Goal: Task Accomplishment & Management: Manage account settings

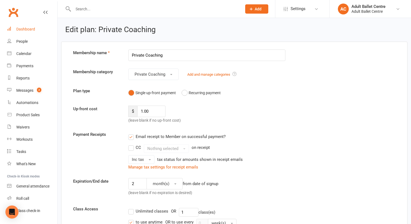
click at [29, 29] on div "Dashboard" at bounding box center [25, 29] width 19 height 4
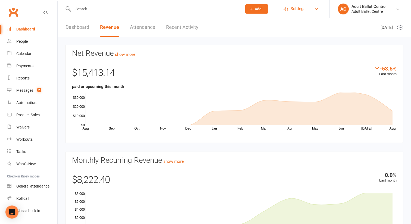
click at [294, 8] on span "Settings" at bounding box center [297, 9] width 15 height 12
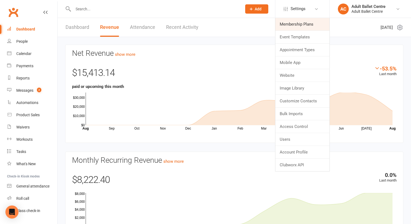
click at [292, 24] on link "Membership Plans" at bounding box center [302, 24] width 54 height 12
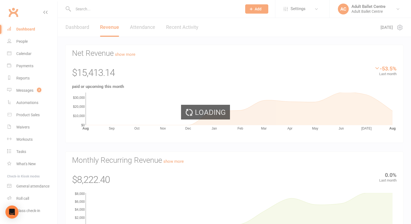
select select "50"
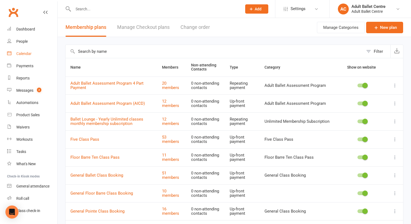
click at [24, 53] on div "Calendar" at bounding box center [23, 53] width 15 height 4
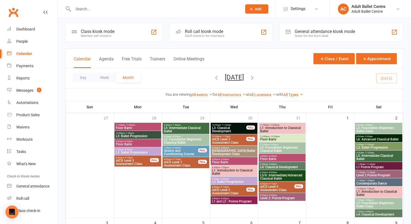
scroll to position [1, 0]
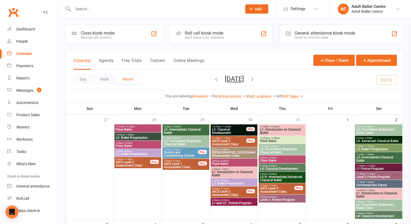
click at [225, 172] on span "L1: Introduction to Classical Ballet" at bounding box center [234, 173] width 45 height 7
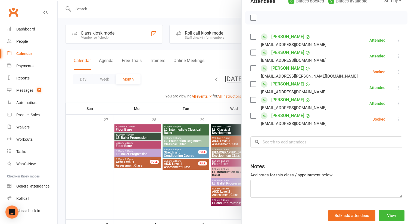
scroll to position [87, 0]
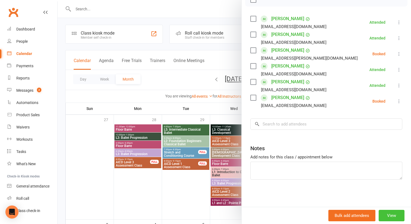
click at [389, 214] on button "View" at bounding box center [391, 214] width 26 height 11
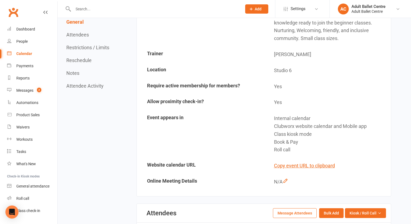
scroll to position [162, 0]
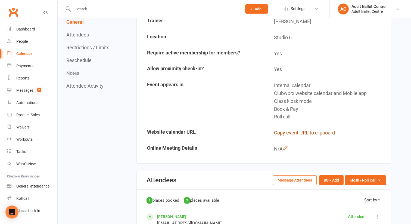
click at [293, 133] on button "Copy event URL to clipboard" at bounding box center [304, 133] width 61 height 8
click at [29, 54] on div "Calendar" at bounding box center [24, 53] width 16 height 4
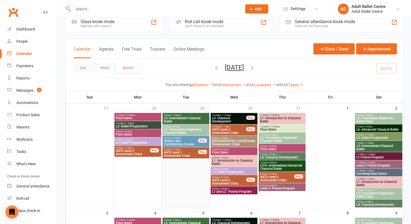
scroll to position [11, 0]
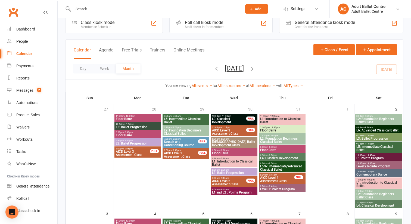
click at [183, 130] on span "L2: Foundation Beginners Classical Ballet" at bounding box center [186, 131] width 45 height 7
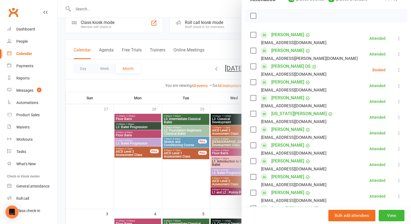
scroll to position [181, 0]
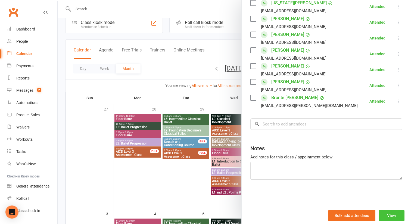
click at [387, 214] on button "View" at bounding box center [391, 214] width 26 height 11
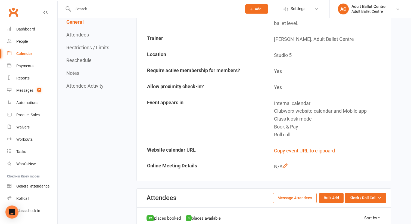
scroll to position [129, 0]
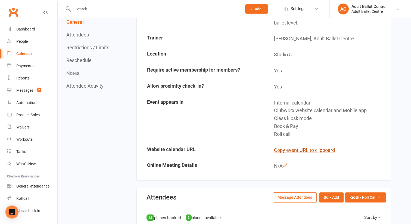
click at [303, 150] on button "Copy event URL to clipboard" at bounding box center [304, 150] width 61 height 8
click at [28, 54] on div "Calendar" at bounding box center [24, 53] width 16 height 4
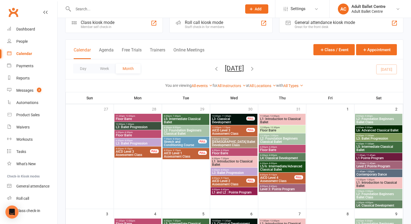
scroll to position [20, 0]
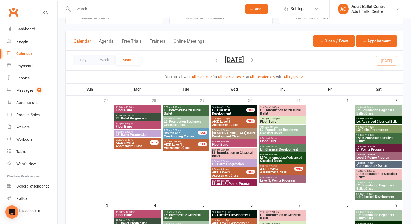
click at [243, 162] on span "L3: Ballet Progression" at bounding box center [234, 163] width 45 height 3
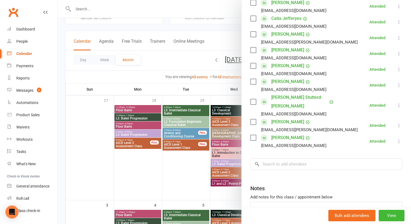
scroll to position [134, 0]
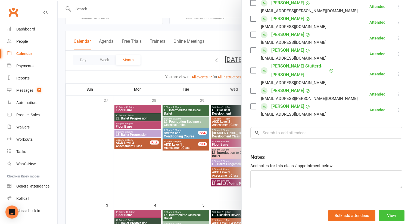
click at [384, 213] on button "View" at bounding box center [391, 214] width 26 height 11
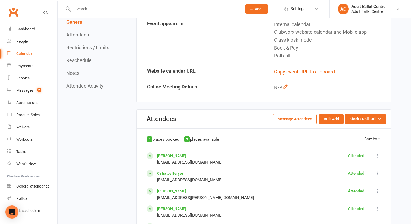
scroll to position [211, 0]
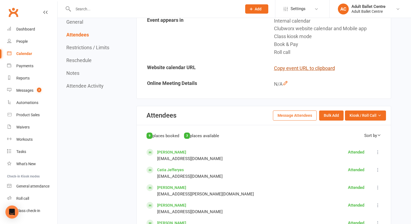
click at [294, 66] on button "Copy event URL to clipboard" at bounding box center [304, 68] width 61 height 8
click at [25, 56] on link "Calendar" at bounding box center [32, 54] width 50 height 12
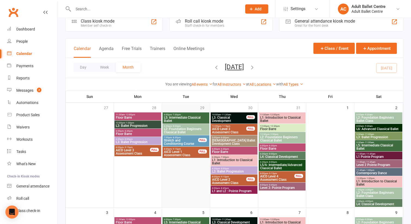
scroll to position [17, 0]
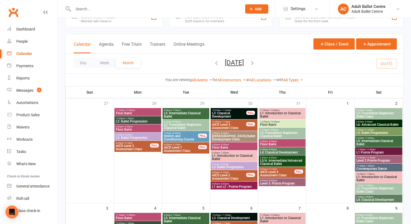
click at [279, 151] on span "L4: Classical Development" at bounding box center [282, 151] width 45 height 3
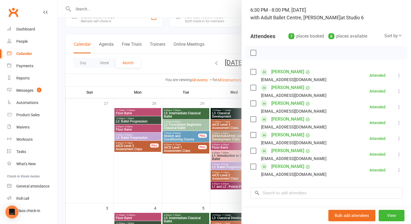
scroll to position [102, 0]
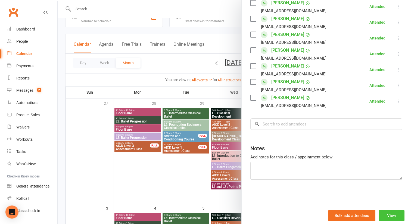
click at [384, 216] on button "View" at bounding box center [391, 214] width 26 height 11
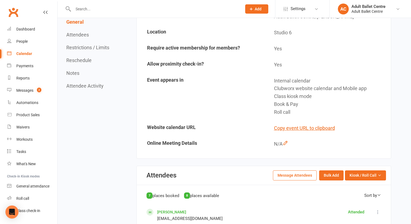
scroll to position [191, 0]
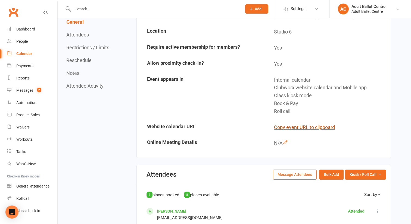
click at [314, 128] on button "Copy event URL to clipboard" at bounding box center [304, 127] width 61 height 8
click at [20, 53] on div "Calendar" at bounding box center [24, 53] width 16 height 4
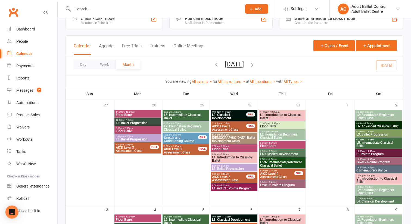
scroll to position [18, 0]
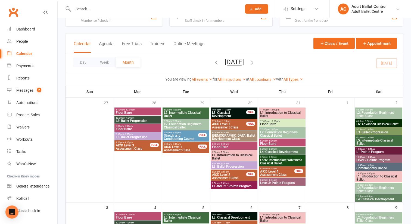
click at [183, 113] on span "L5: Intermediate Classical Ballet" at bounding box center [186, 114] width 45 height 7
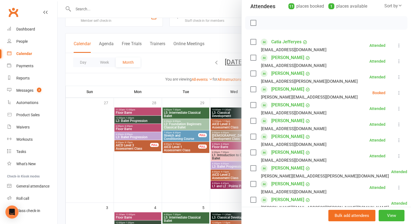
scroll to position [82, 0]
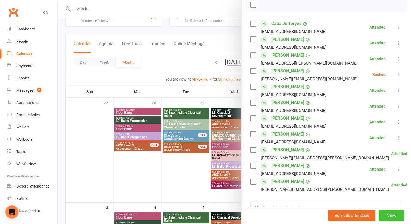
click at [388, 215] on button "View" at bounding box center [391, 214] width 26 height 11
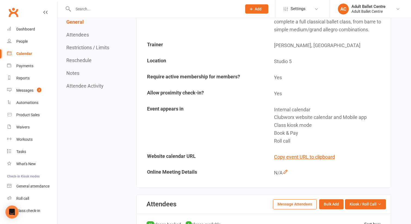
scroll to position [166, 0]
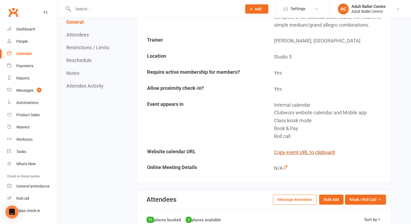
click at [321, 152] on button "Copy event URL to clipboard" at bounding box center [304, 152] width 61 height 8
click at [20, 55] on div "Calendar" at bounding box center [24, 53] width 16 height 4
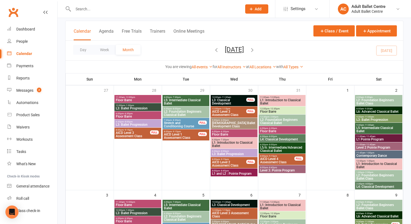
scroll to position [32, 0]
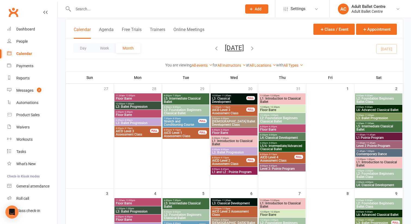
click at [275, 144] on span "L5/6: Intermediate/Advanced Classical Ballet" at bounding box center [282, 147] width 45 height 7
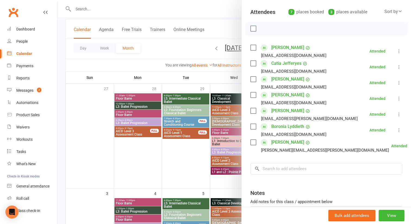
scroll to position [102, 0]
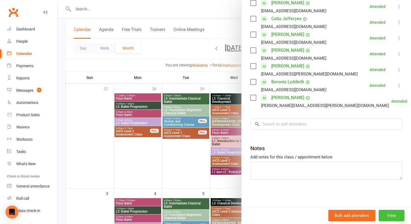
click at [390, 214] on button "View" at bounding box center [391, 214] width 26 height 11
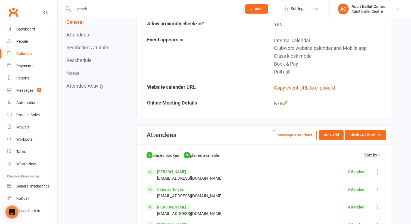
scroll to position [231, 0]
click at [295, 89] on button "Copy event URL to clipboard" at bounding box center [304, 88] width 61 height 8
click at [296, 11] on span "Settings" at bounding box center [297, 9] width 15 height 12
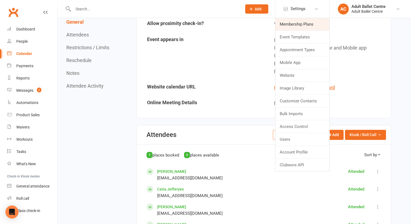
click at [288, 23] on link "Membership Plans" at bounding box center [302, 24] width 54 height 12
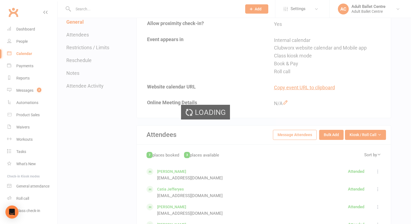
select select "50"
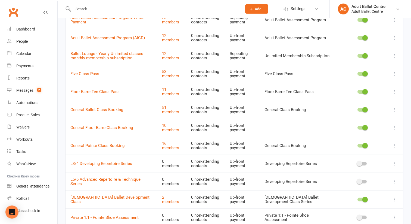
scroll to position [64, 0]
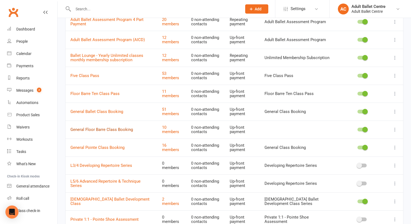
click at [112, 130] on link "General Floor Barre Class Booking" at bounding box center [101, 129] width 62 height 5
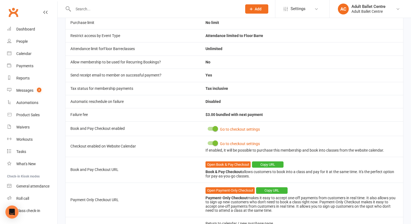
scroll to position [191, 0]
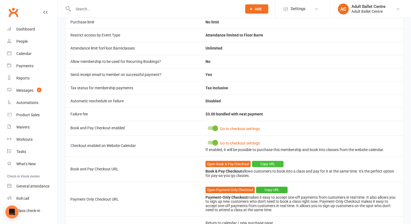
click at [263, 162] on button "Copy URL" at bounding box center [268, 164] width 32 height 7
click at [29, 51] on div "Calendar" at bounding box center [23, 53] width 15 height 4
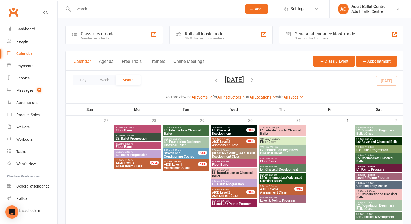
scroll to position [10, 0]
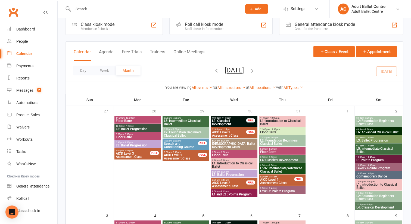
click at [224, 152] on span "- 6:30pm" at bounding box center [224, 152] width 9 height 2
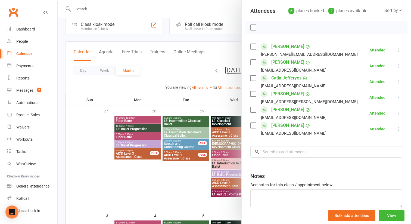
scroll to position [87, 0]
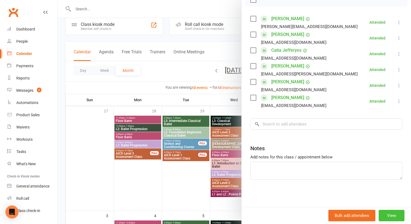
click at [388, 214] on button "View" at bounding box center [391, 214] width 26 height 11
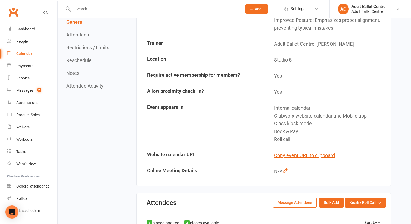
scroll to position [160, 0]
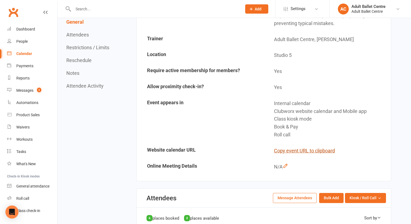
click at [294, 149] on button "Copy event URL to clipboard" at bounding box center [304, 151] width 61 height 8
click at [29, 54] on div "Calendar" at bounding box center [24, 53] width 16 height 4
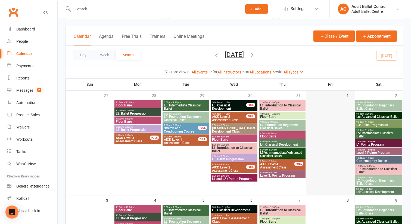
scroll to position [36, 0]
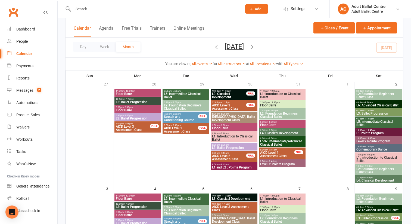
click at [370, 149] on span "Contemporary Dance" at bounding box center [378, 148] width 45 height 3
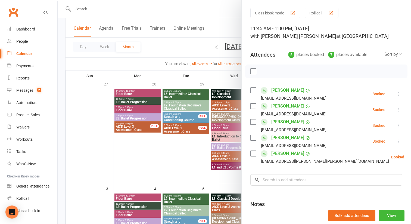
scroll to position [71, 0]
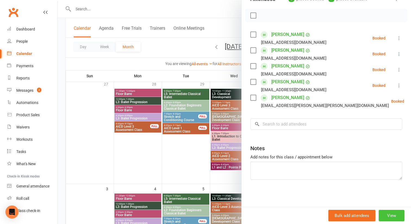
click at [390, 214] on button "View" at bounding box center [391, 214] width 26 height 11
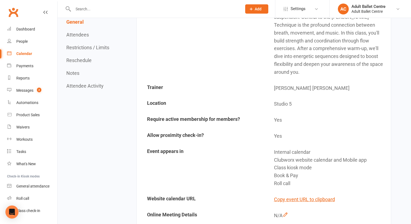
scroll to position [155, 0]
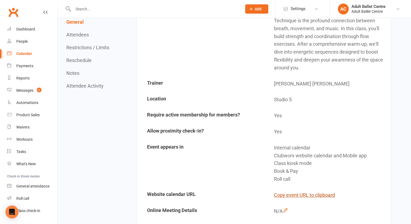
click at [291, 191] on button "Copy event URL to clipboard" at bounding box center [304, 195] width 61 height 8
click at [294, 12] on span "Settings" at bounding box center [297, 9] width 15 height 12
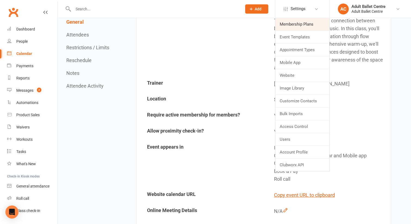
click at [293, 22] on link "Membership Plans" at bounding box center [302, 24] width 54 height 12
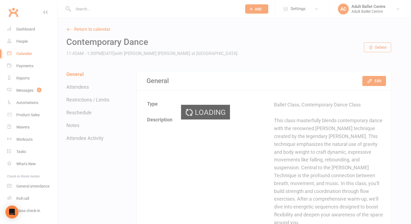
select select "50"
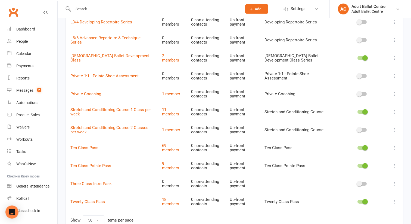
scroll to position [205, 0]
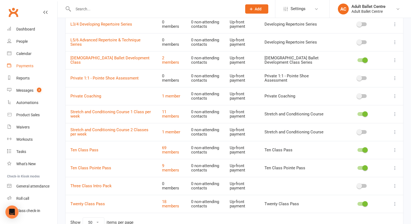
click at [24, 67] on div "Payments" at bounding box center [24, 66] width 17 height 4
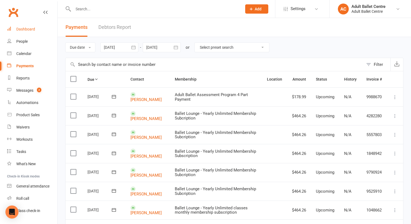
click at [26, 30] on div "Dashboard" at bounding box center [25, 29] width 19 height 4
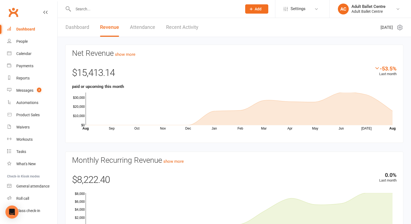
click at [77, 29] on link "Dashboard" at bounding box center [77, 27] width 24 height 19
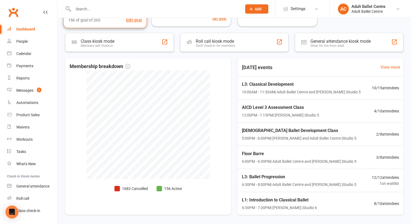
scroll to position [128, 0]
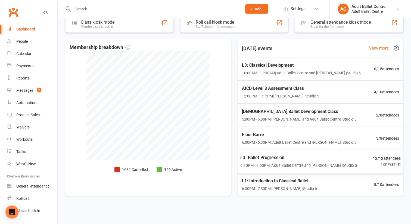
click at [281, 160] on span "L3: Ballet Progression" at bounding box center [298, 157] width 117 height 7
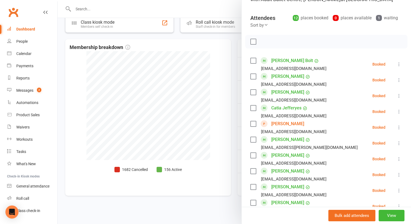
scroll to position [106, 0]
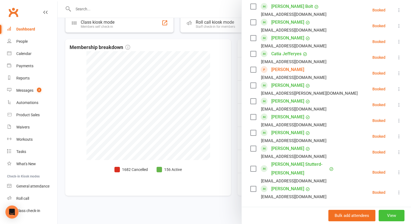
click at [385, 214] on button "View" at bounding box center [391, 214] width 26 height 11
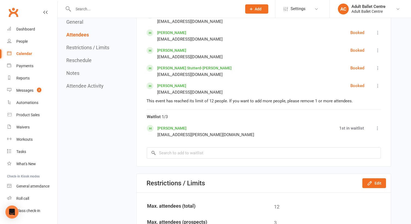
scroll to position [484, 0]
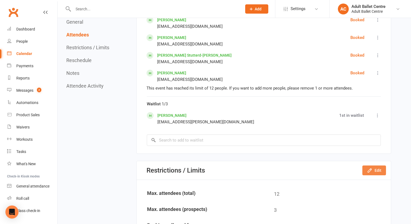
click at [372, 172] on button "Edit" at bounding box center [374, 170] width 24 height 10
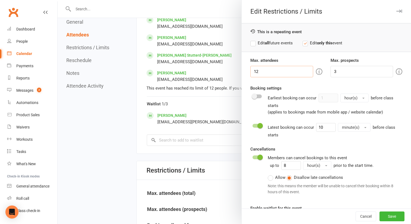
click at [266, 68] on input "12" at bounding box center [281, 71] width 63 height 11
type input "16"
click at [389, 219] on button "Save" at bounding box center [391, 216] width 25 height 10
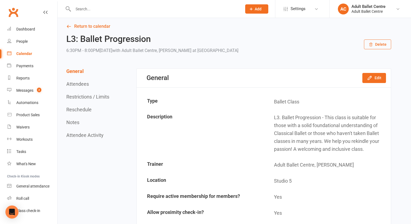
scroll to position [0, 0]
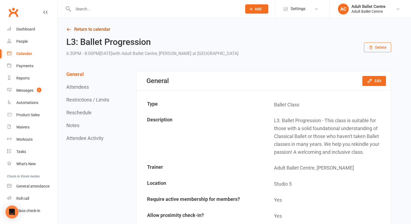
click at [100, 30] on link "Return to calendar" at bounding box center [228, 30] width 325 height 8
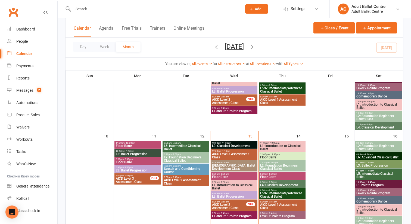
scroll to position [199, 0]
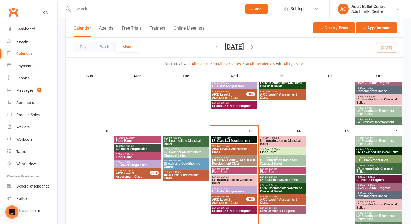
click at [224, 191] on span "L3: Ballet Progression" at bounding box center [234, 190] width 45 height 3
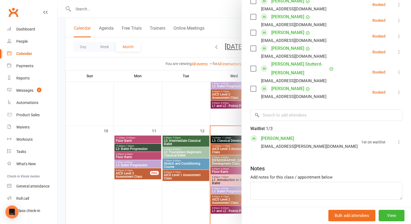
scroll to position [217, 0]
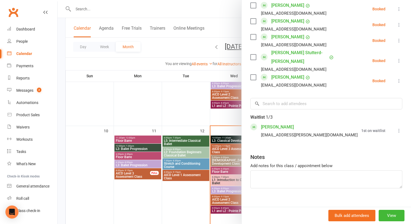
click at [400, 128] on icon at bounding box center [398, 130] width 5 height 5
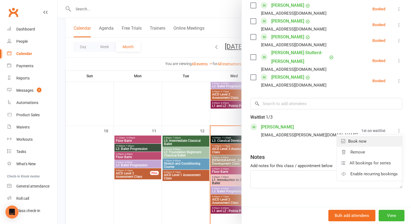
click at [377, 136] on link "Book now" at bounding box center [369, 141] width 65 height 11
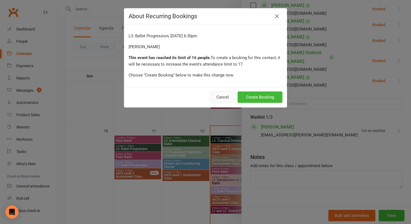
click at [222, 98] on button "Cancel" at bounding box center [222, 96] width 25 height 11
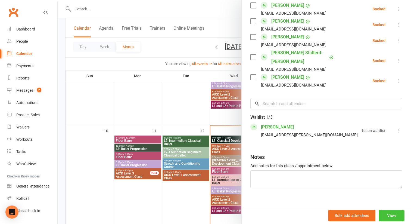
click at [391, 219] on button "View" at bounding box center [391, 214] width 26 height 11
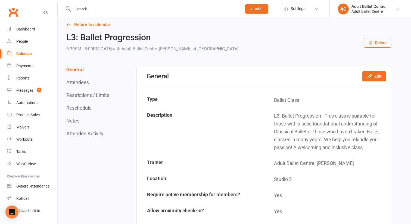
scroll to position [6, 0]
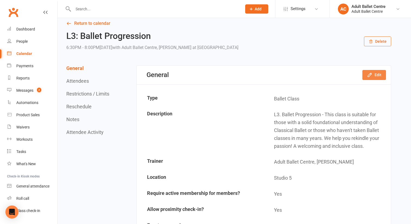
click at [368, 73] on icon "button" at bounding box center [369, 74] width 5 height 5
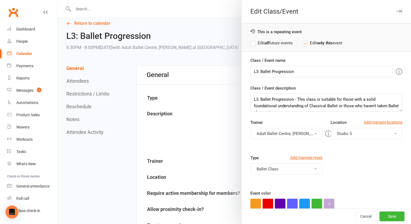
click at [253, 43] on label "Edit all future events" at bounding box center [271, 43] width 42 height 7
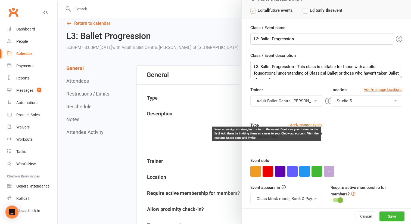
scroll to position [59, 0]
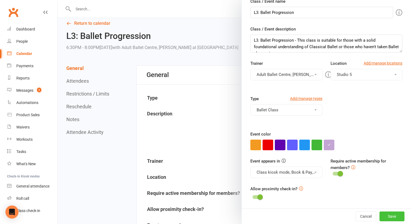
click at [392, 214] on button "Save" at bounding box center [391, 216] width 25 height 10
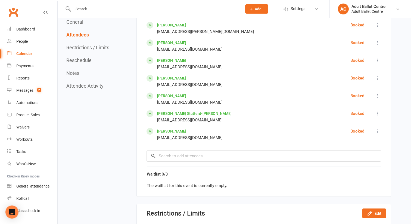
scroll to position [445, 0]
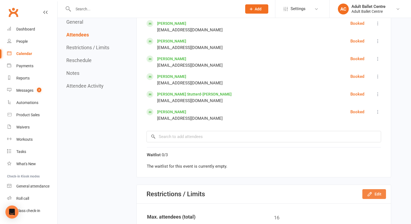
click at [367, 191] on icon "button" at bounding box center [369, 193] width 5 height 5
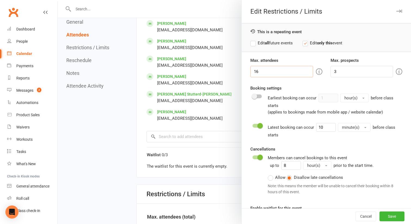
click at [275, 70] on input "16" at bounding box center [281, 71] width 63 height 11
click at [252, 42] on label "Edit all future events" at bounding box center [271, 43] width 42 height 7
click at [262, 74] on input "16" at bounding box center [281, 71] width 63 height 11
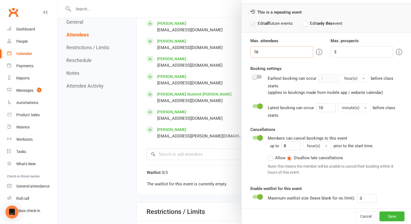
scroll to position [21, 0]
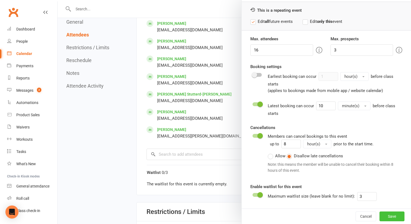
click at [386, 216] on button "Save" at bounding box center [391, 216] width 25 height 10
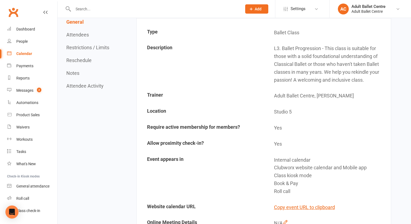
scroll to position [0, 0]
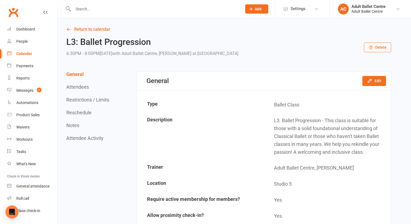
click at [23, 50] on link "Calendar" at bounding box center [32, 54] width 50 height 12
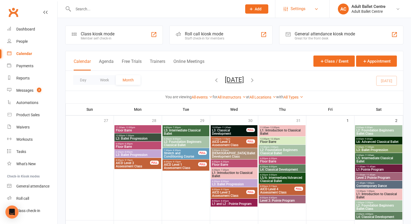
click at [297, 7] on span "Settings" at bounding box center [297, 9] width 15 height 12
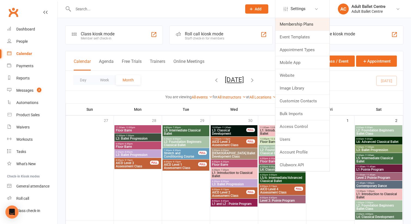
click at [294, 26] on link "Membership Plans" at bounding box center [302, 24] width 54 height 12
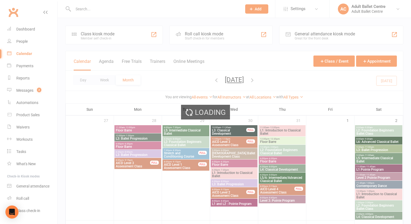
select select "50"
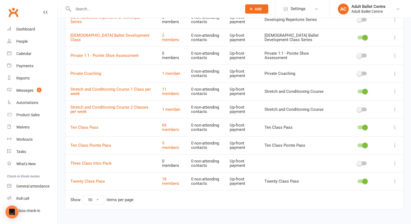
scroll to position [235, 0]
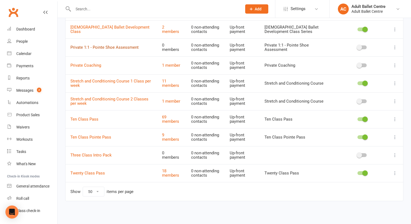
click at [131, 47] on link "Private 1:1 - Pointe Shoe Assessment" at bounding box center [104, 47] width 68 height 5
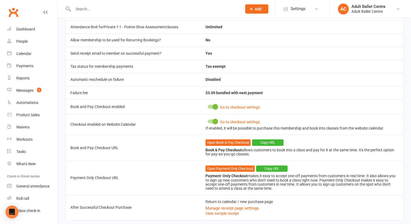
scroll to position [236, 0]
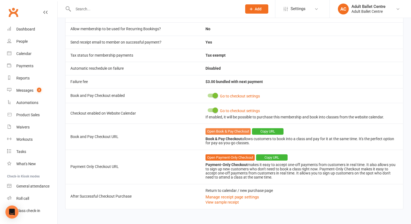
click at [234, 131] on link "Open Book & Pay Checkout" at bounding box center [227, 131] width 45 height 7
click at [296, 13] on span "Settings" at bounding box center [297, 9] width 15 height 12
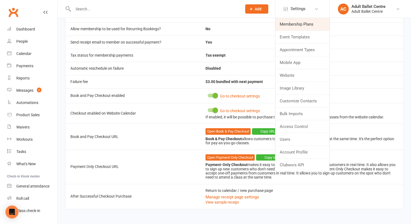
click at [290, 23] on link "Membership Plans" at bounding box center [302, 24] width 54 height 12
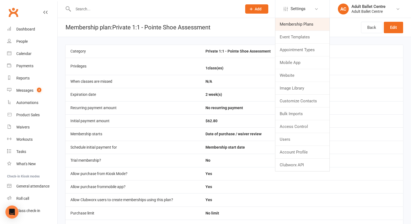
select select "50"
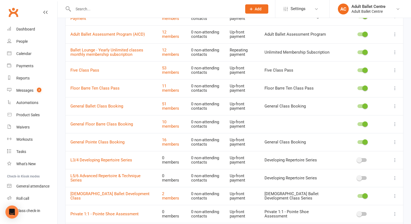
scroll to position [66, 0]
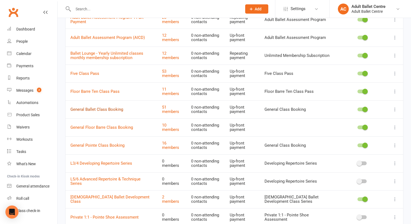
click at [116, 110] on link "General Ballet Class Booking" at bounding box center [96, 109] width 53 height 5
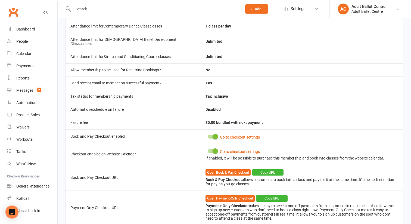
scroll to position [268, 0]
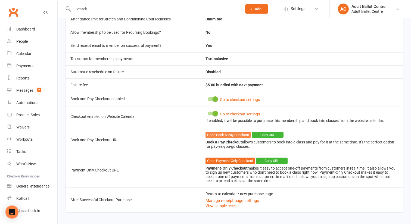
click at [215, 131] on link "Open Book & Pay Checkout" at bounding box center [227, 134] width 45 height 7
click at [27, 54] on div "Calendar" at bounding box center [23, 53] width 15 height 4
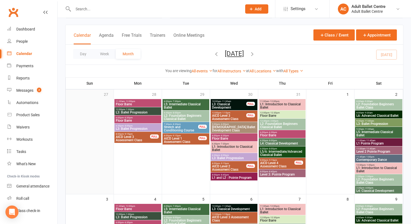
scroll to position [28, 0]
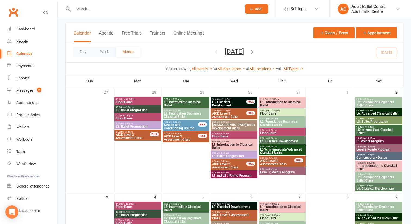
click at [222, 146] on span "L1: Introduction to Classical Ballet" at bounding box center [234, 146] width 45 height 7
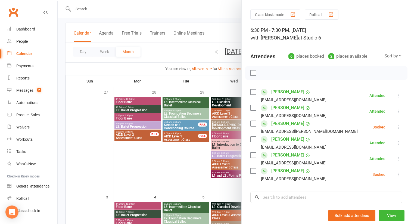
scroll to position [15, 0]
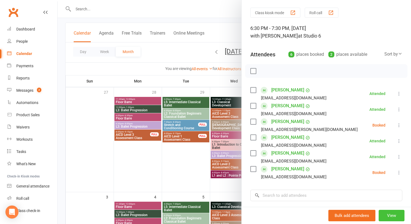
click at [392, 215] on button "View" at bounding box center [391, 214] width 26 height 11
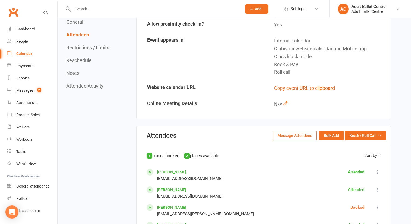
scroll to position [199, 0]
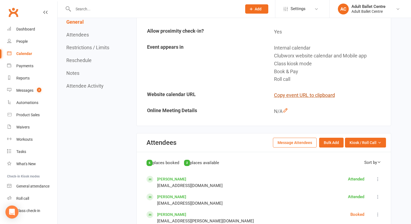
click at [318, 95] on button "Copy event URL to clipboard" at bounding box center [304, 95] width 61 height 8
click at [22, 54] on div "Calendar" at bounding box center [24, 53] width 16 height 4
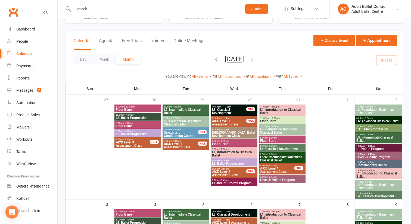
scroll to position [29, 0]
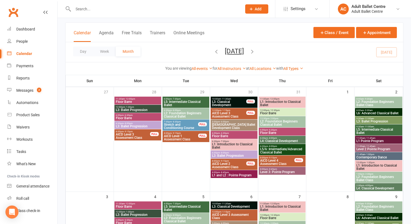
click at [376, 176] on span "L2: Foundation Beginners Ballet Class" at bounding box center [378, 178] width 45 height 7
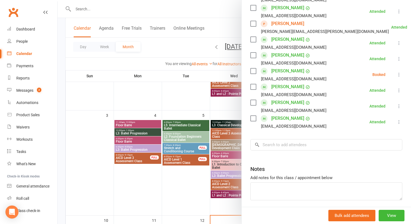
scroll to position [181, 0]
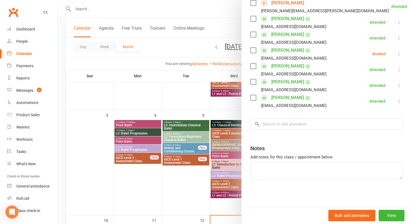
click at [389, 209] on div "Bulk add attendees View" at bounding box center [325, 214] width 169 height 17
click at [389, 215] on button "View" at bounding box center [391, 214] width 26 height 11
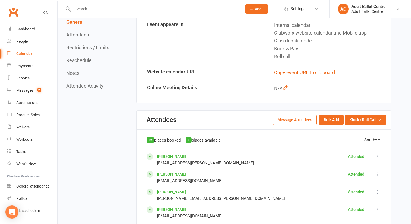
scroll to position [209, 0]
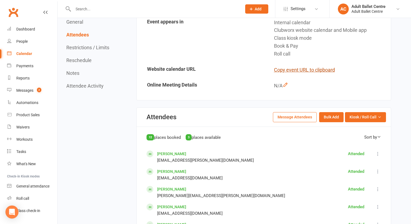
click at [319, 70] on button "Copy event URL to clipboard" at bounding box center [304, 70] width 61 height 8
click at [318, 70] on button "Copy event URL to clipboard" at bounding box center [304, 70] width 61 height 8
click at [24, 53] on div "Calendar" at bounding box center [24, 53] width 16 height 4
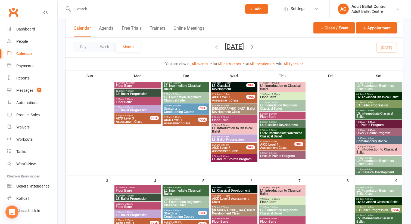
scroll to position [47, 0]
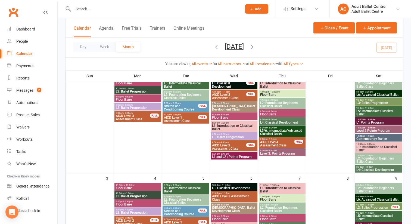
click at [265, 112] on span "Floor Barre" at bounding box center [282, 113] width 45 height 3
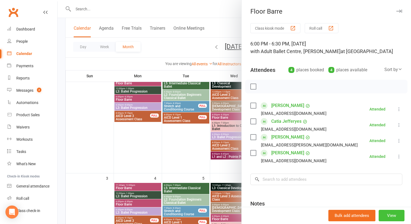
click at [384, 215] on button "View" at bounding box center [391, 214] width 26 height 11
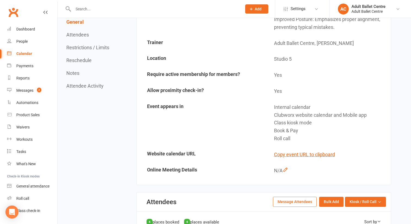
scroll to position [157, 0]
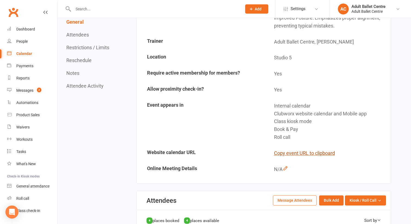
click at [313, 152] on button "Copy event URL to clipboard" at bounding box center [304, 153] width 61 height 8
click at [293, 6] on span "Settings" at bounding box center [297, 9] width 15 height 12
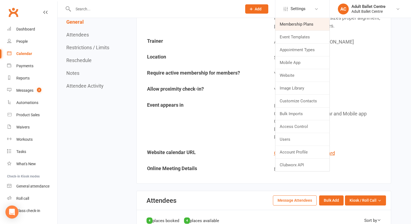
click at [290, 25] on link "Membership Plans" at bounding box center [302, 24] width 54 height 12
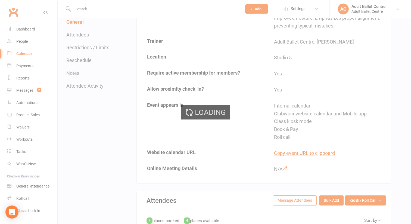
select select "50"
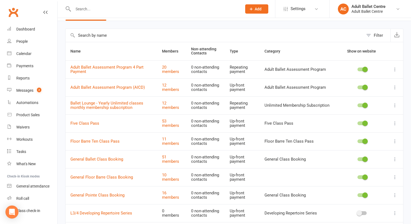
scroll to position [11, 0]
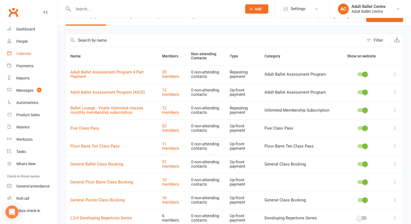
click at [29, 52] on div "Calendar" at bounding box center [23, 53] width 15 height 4
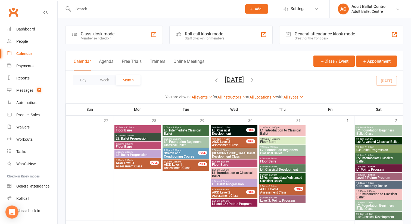
click at [124, 145] on span "Floor Barre" at bounding box center [137, 146] width 45 height 3
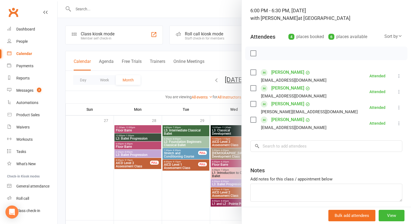
scroll to position [55, 0]
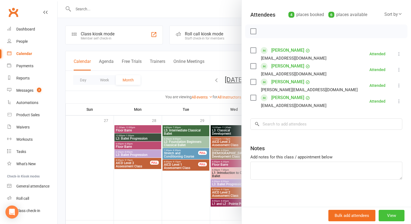
click at [384, 214] on button "View" at bounding box center [391, 214] width 26 height 11
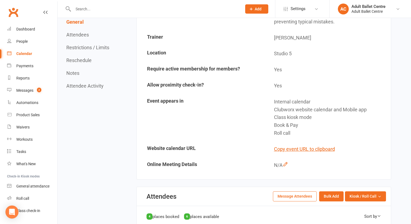
scroll to position [166, 0]
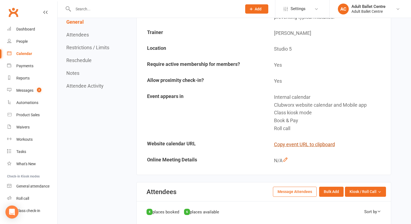
click at [307, 143] on button "Copy event URL to clipboard" at bounding box center [304, 144] width 61 height 8
click at [27, 55] on div "Calendar" at bounding box center [24, 53] width 16 height 4
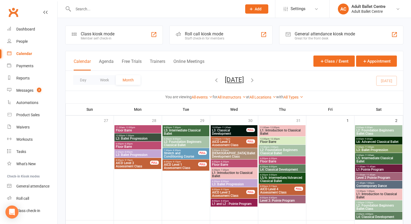
click at [237, 162] on span "6:00pm - 6:30pm" at bounding box center [234, 161] width 45 height 2
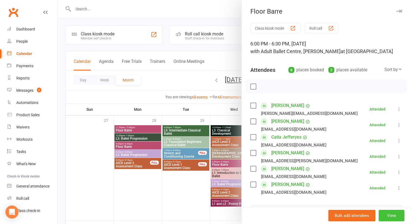
click at [386, 217] on button "View" at bounding box center [391, 214] width 26 height 11
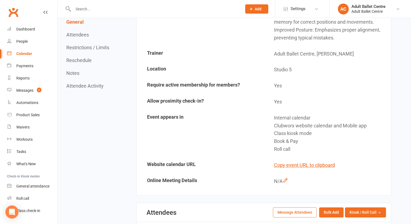
scroll to position [148, 0]
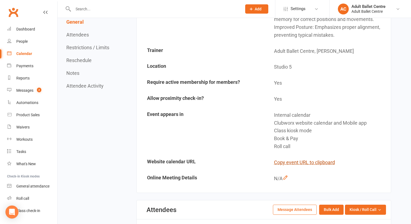
click at [316, 162] on button "Copy event URL to clipboard" at bounding box center [304, 162] width 61 height 8
click at [27, 55] on div "Calendar" at bounding box center [24, 53] width 16 height 4
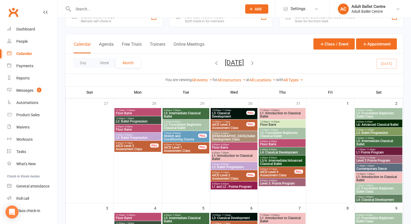
scroll to position [17, 0]
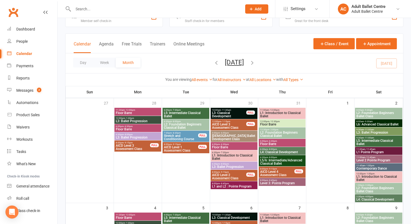
click at [365, 168] on span "Contemporary Dance" at bounding box center [378, 168] width 45 height 3
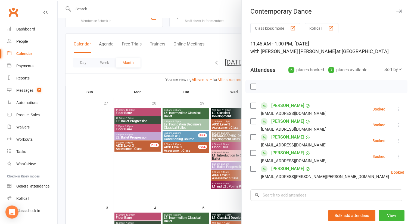
scroll to position [71, 0]
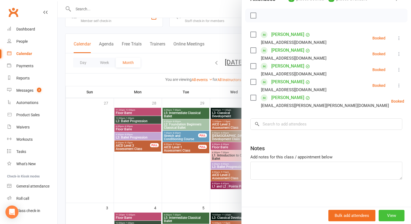
click at [393, 218] on button "View" at bounding box center [391, 214] width 26 height 11
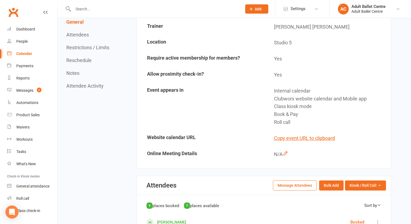
scroll to position [213, 0]
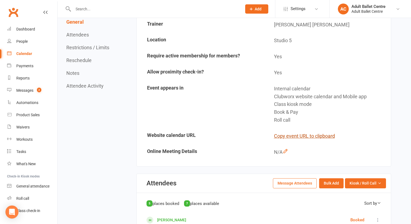
click at [312, 132] on button "Copy event URL to clipboard" at bounding box center [304, 136] width 61 height 8
click at [293, 9] on span "Settings" at bounding box center [297, 9] width 15 height 12
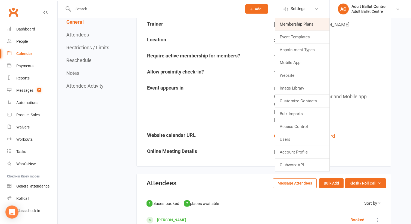
click at [292, 25] on link "Membership Plans" at bounding box center [302, 24] width 54 height 12
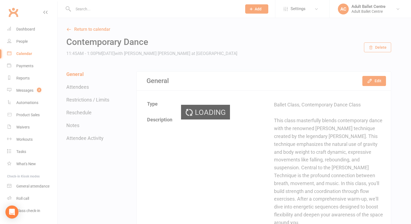
select select "50"
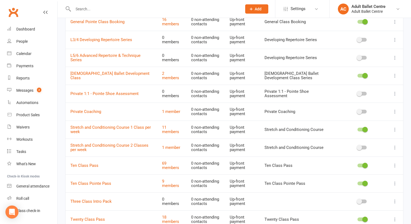
scroll to position [191, 0]
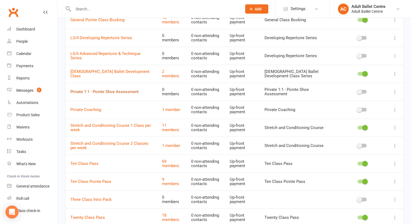
click at [120, 91] on link "Private 1:1 - Pointe Shoe Assessment" at bounding box center [104, 91] width 68 height 5
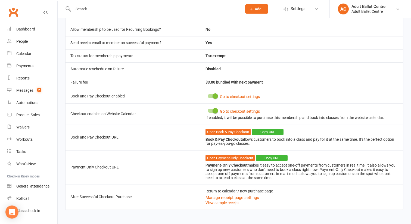
scroll to position [237, 0]
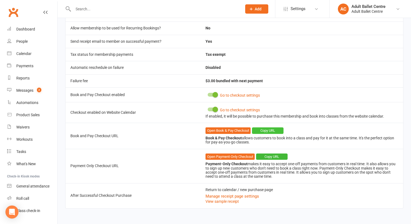
click at [261, 130] on button "Copy URL" at bounding box center [268, 130] width 32 height 7
click at [243, 131] on link "Open Book & Pay Checkout" at bounding box center [227, 130] width 45 height 7
click at [270, 129] on button "Copy URL" at bounding box center [268, 130] width 32 height 7
click at [272, 156] on button "Copy URL" at bounding box center [272, 156] width 32 height 7
click at [27, 54] on div "Calendar" at bounding box center [23, 53] width 15 height 4
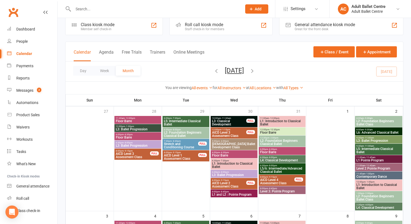
scroll to position [13, 0]
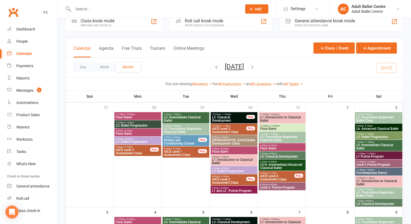
click at [368, 155] on span "L1 Pointe Program" at bounding box center [378, 156] width 45 height 3
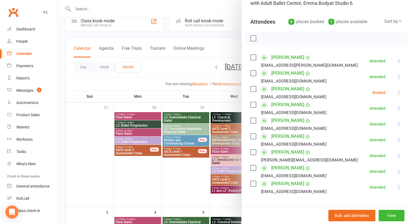
scroll to position [123, 0]
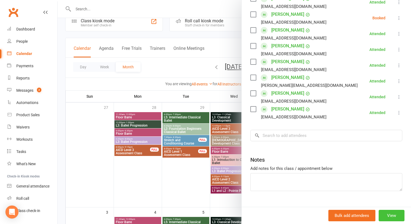
click at [392, 215] on button "View" at bounding box center [391, 214] width 26 height 11
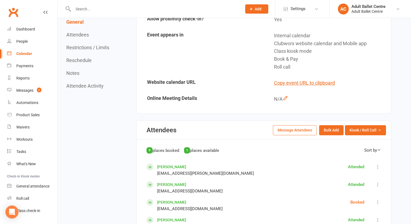
scroll to position [300, 0]
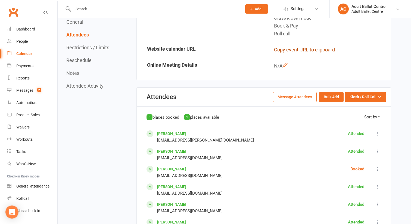
click at [310, 49] on button "Copy event URL to clipboard" at bounding box center [304, 50] width 61 height 8
click at [295, 7] on span "Settings" at bounding box center [297, 9] width 15 height 12
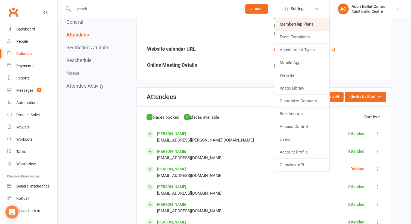
click at [291, 24] on link "Membership Plans" at bounding box center [302, 24] width 54 height 12
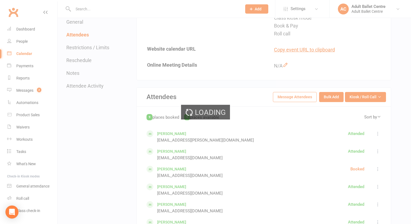
select select "50"
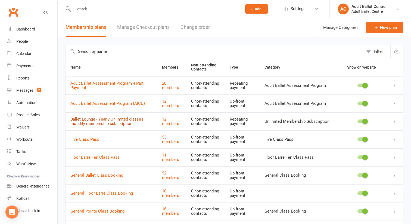
click at [122, 119] on link "Ballet Lounge - Yearly Unlimited classes monthly membership subscription" at bounding box center [106, 122] width 73 height 10
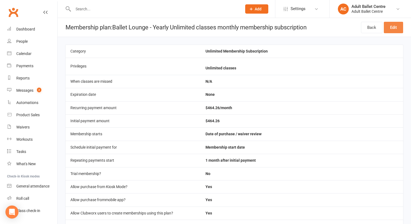
click at [394, 26] on link "Edit" at bounding box center [393, 27] width 19 height 11
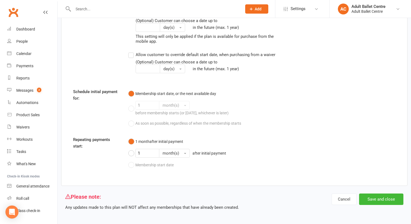
scroll to position [821, 0]
click at [26, 65] on div "Payments" at bounding box center [24, 66] width 17 height 4
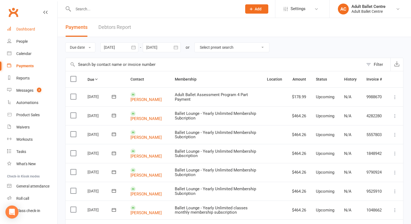
click at [24, 28] on div "Dashboard" at bounding box center [25, 29] width 19 height 4
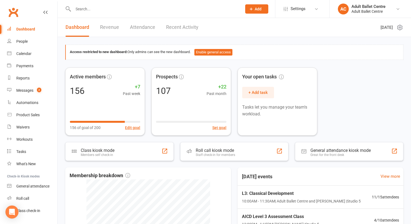
click at [135, 11] on input "text" at bounding box center [154, 9] width 167 height 8
click at [291, 7] on span "Settings" at bounding box center [297, 9] width 15 height 12
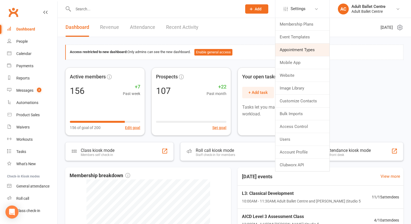
click at [285, 49] on link "Appointment Types" at bounding box center [302, 49] width 54 height 12
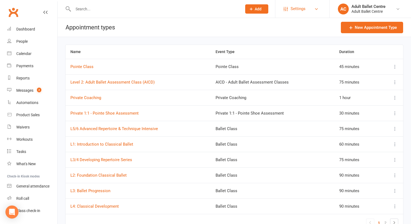
click at [291, 8] on span "Settings" at bounding box center [297, 9] width 15 height 12
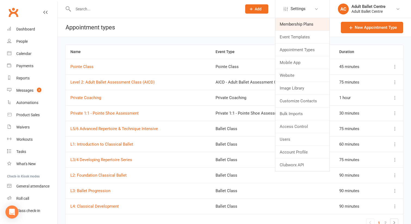
click at [290, 25] on link "Membership Plans" at bounding box center [302, 24] width 54 height 12
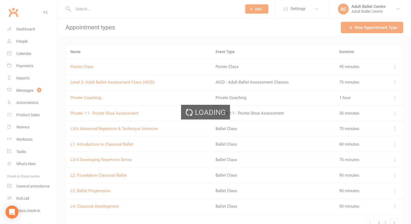
select select "50"
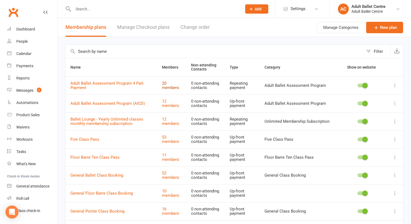
click at [179, 87] on link "20 members" at bounding box center [170, 86] width 17 height 10
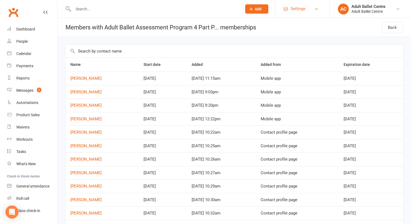
click at [296, 7] on span "Settings" at bounding box center [297, 9] width 15 height 12
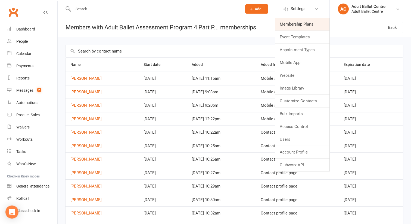
click at [289, 20] on link "Membership Plans" at bounding box center [302, 24] width 54 height 12
select select "50"
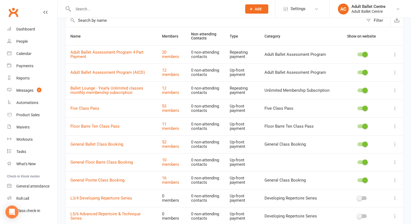
scroll to position [33, 0]
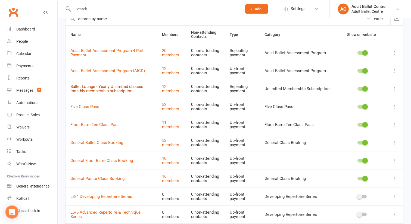
click at [106, 91] on link "Ballet Lounge - Yearly Unlimited classes monthly membership subscription" at bounding box center [106, 89] width 73 height 10
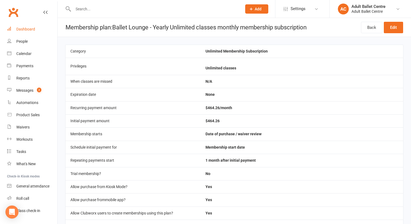
click at [31, 29] on div "Dashboard" at bounding box center [25, 29] width 19 height 4
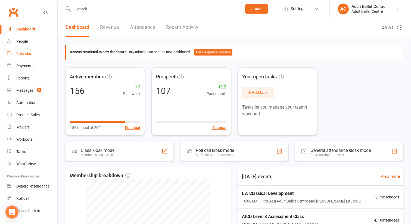
click at [23, 54] on div "Calendar" at bounding box center [23, 53] width 15 height 4
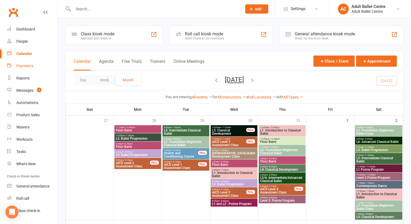
click at [22, 65] on div "Payments" at bounding box center [24, 66] width 17 height 4
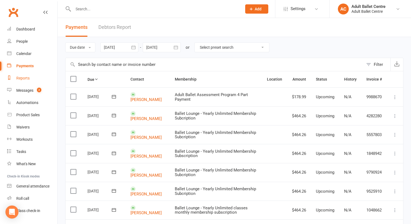
click at [22, 78] on div "Reports" at bounding box center [22, 78] width 13 height 4
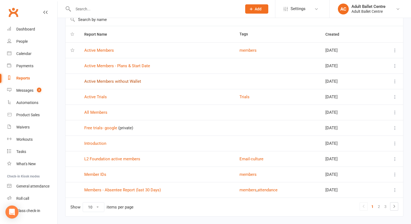
scroll to position [47, 0]
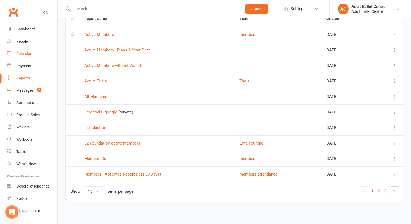
click at [27, 52] on div "Calendar" at bounding box center [23, 53] width 15 height 4
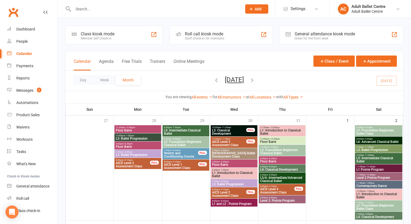
click at [223, 163] on span "Floor Barre" at bounding box center [234, 164] width 45 height 3
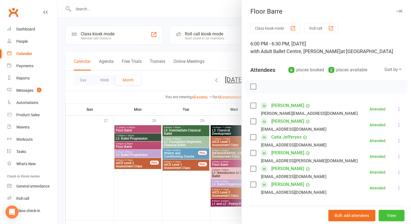
click at [387, 214] on button "View" at bounding box center [391, 214] width 26 height 11
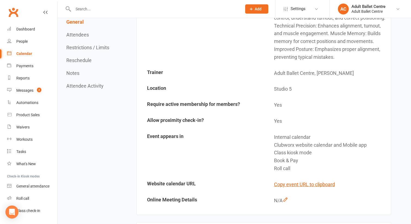
scroll to position [131, 0]
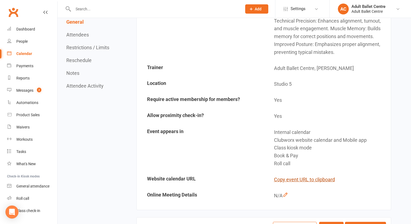
click at [312, 180] on button "Copy event URL to clipboard" at bounding box center [304, 179] width 61 height 8
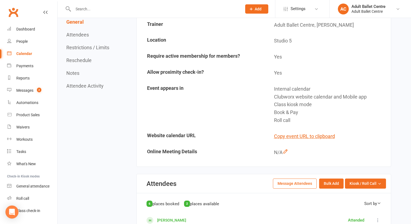
scroll to position [177, 0]
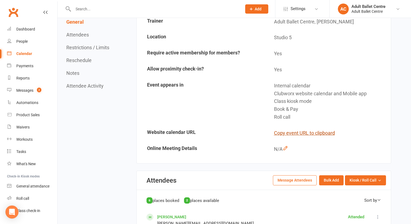
click at [284, 135] on button "Copy event URL to clipboard" at bounding box center [304, 133] width 61 height 8
click at [27, 52] on div "Calendar" at bounding box center [24, 53] width 16 height 4
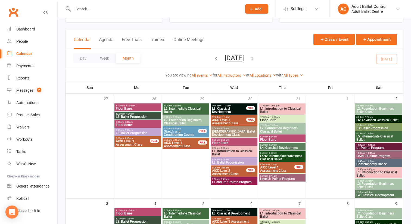
scroll to position [23, 0]
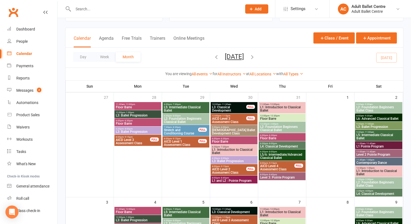
click at [223, 149] on span "L1: Introduction to Classical Ballet" at bounding box center [234, 151] width 45 height 7
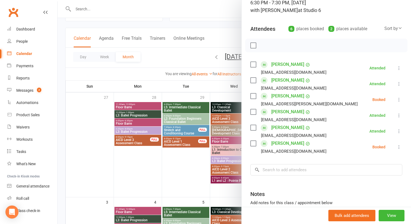
scroll to position [87, 0]
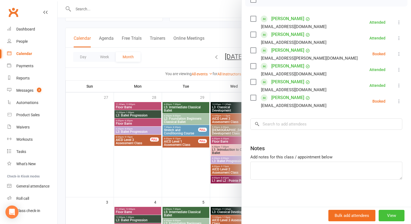
click at [383, 213] on button "View" at bounding box center [391, 214] width 26 height 11
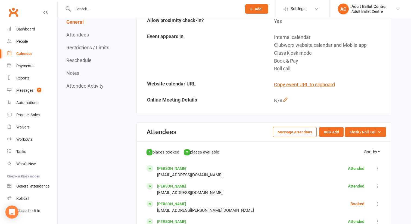
scroll to position [213, 0]
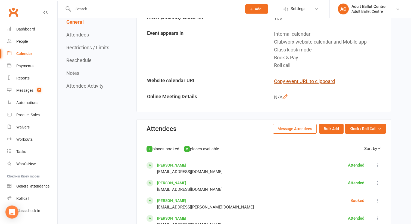
click at [306, 79] on button "Copy event URL to clipboard" at bounding box center [304, 81] width 61 height 8
click at [27, 53] on div "Calendar" at bounding box center [24, 53] width 16 height 4
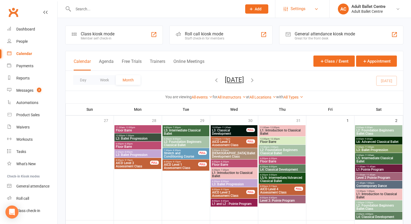
click at [297, 8] on span "Settings" at bounding box center [297, 9] width 15 height 12
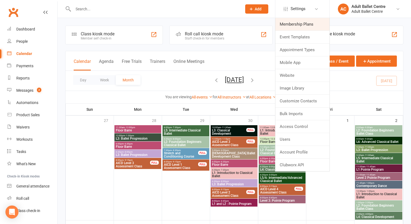
click at [293, 22] on link "Membership Plans" at bounding box center [302, 24] width 54 height 12
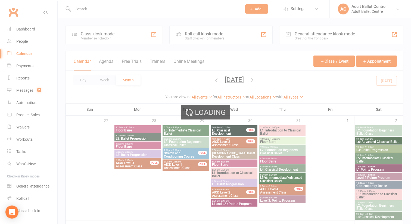
select select "50"
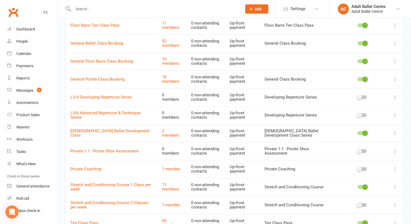
scroll to position [128, 0]
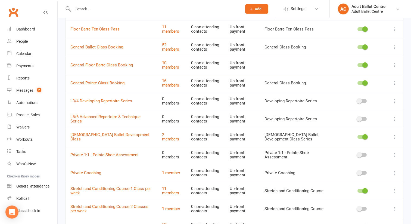
click at [117, 85] on td "General Pointe Class Booking" at bounding box center [111, 83] width 92 height 18
click at [115, 46] on link "General Ballet Class Booking" at bounding box center [96, 47] width 53 height 5
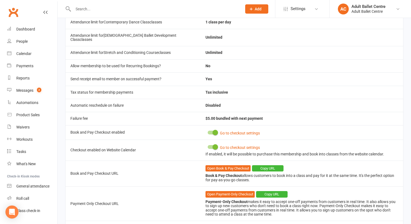
scroll to position [268, 0]
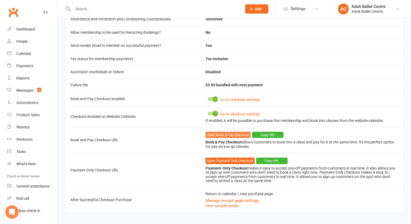
click at [222, 131] on link "Open Book & Pay Checkout" at bounding box center [227, 134] width 45 height 7
click at [293, 10] on span "Settings" at bounding box center [297, 9] width 15 height 12
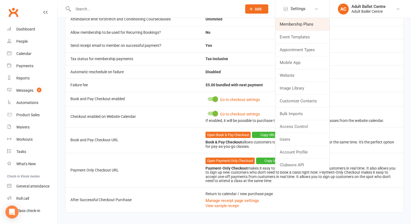
click at [294, 20] on link "Membership Plans" at bounding box center [302, 24] width 54 height 12
select select "50"
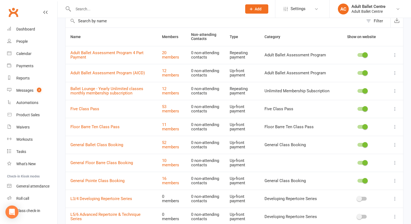
scroll to position [32, 0]
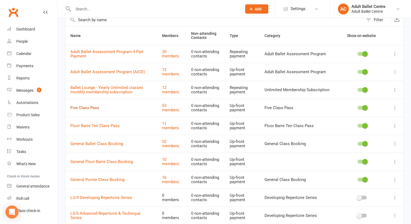
click at [88, 107] on link "Five Class Pass" at bounding box center [84, 107] width 29 height 5
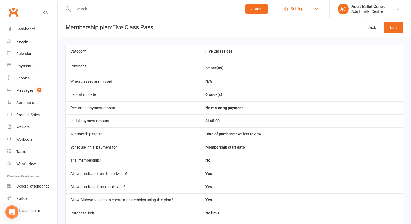
click at [294, 11] on span "Settings" at bounding box center [297, 9] width 15 height 12
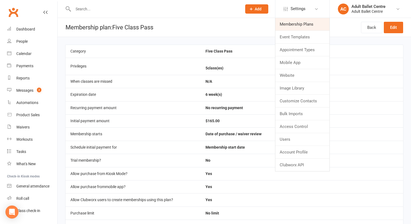
click at [291, 23] on link "Membership Plans" at bounding box center [302, 24] width 54 height 12
select select "50"
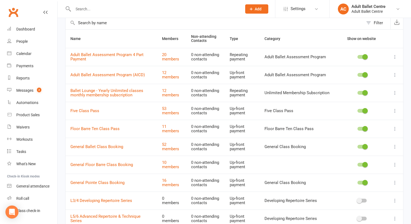
scroll to position [34, 0]
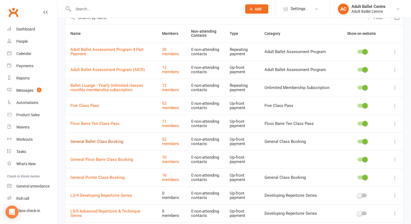
click at [109, 142] on link "General Ballet Class Booking" at bounding box center [96, 141] width 53 height 5
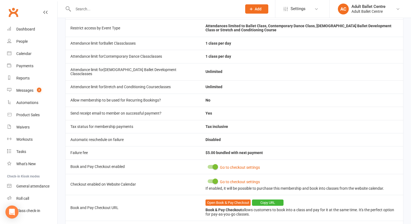
scroll to position [268, 0]
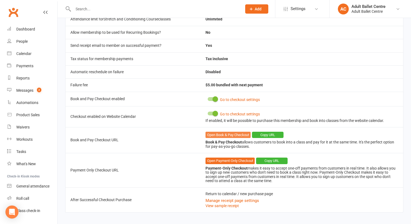
click at [215, 131] on link "Open Book & Pay Checkout" at bounding box center [227, 134] width 45 height 7
click at [214, 131] on link "Open Book & Pay Checkout" at bounding box center [227, 134] width 45 height 7
click at [292, 8] on span "Settings" at bounding box center [297, 9] width 15 height 12
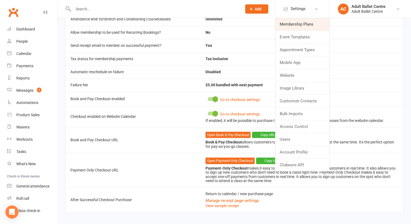
click at [293, 23] on link "Membership Plans" at bounding box center [302, 24] width 54 height 12
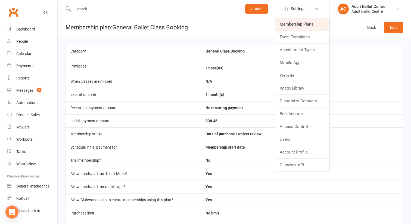
select select "50"
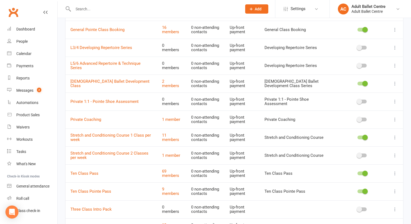
scroll to position [159, 0]
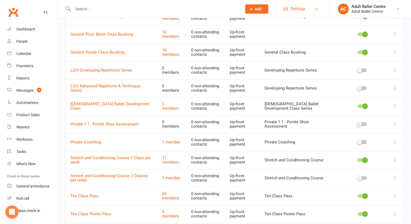
click at [297, 6] on span "Settings" at bounding box center [297, 9] width 15 height 12
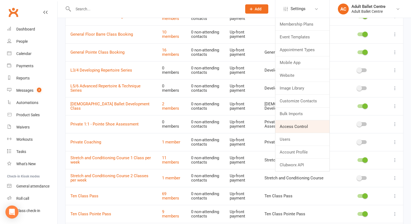
click at [287, 125] on link "Access Control" at bounding box center [302, 126] width 54 height 12
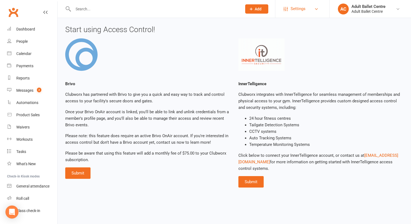
click at [293, 6] on span "Settings" at bounding box center [297, 9] width 15 height 12
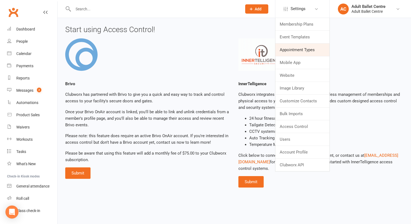
click at [293, 50] on link "Appointment Types" at bounding box center [302, 49] width 54 height 12
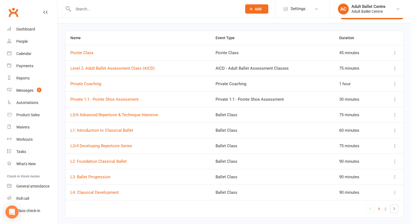
scroll to position [12, 0]
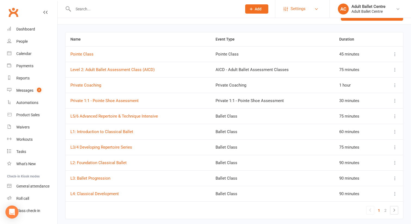
click at [297, 8] on span "Settings" at bounding box center [297, 9] width 15 height 12
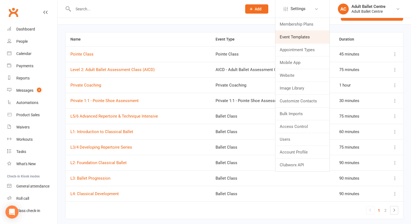
click at [297, 37] on link "Event Templates" at bounding box center [302, 37] width 54 height 12
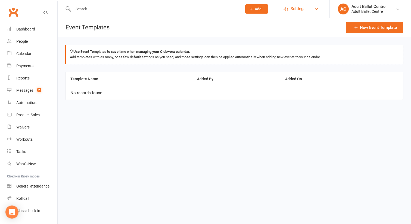
click at [297, 12] on span "Settings" at bounding box center [297, 9] width 15 height 12
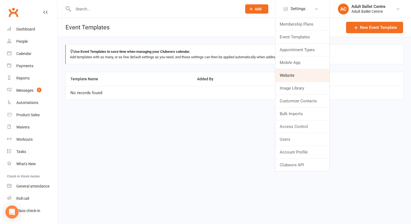
click at [289, 76] on link "Website" at bounding box center [302, 75] width 54 height 12
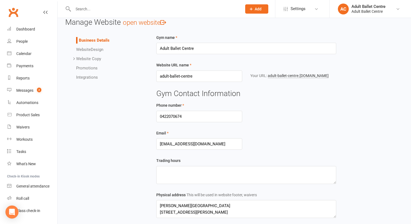
scroll to position [7, 0]
click at [95, 50] on link "Website Design" at bounding box center [89, 49] width 27 height 5
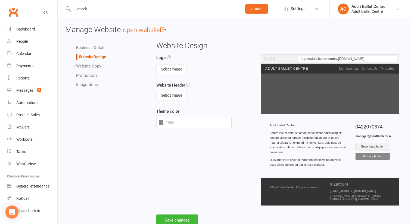
click at [91, 67] on link "Website Copy" at bounding box center [88, 66] width 25 height 5
click at [90, 131] on link "Integrations" at bounding box center [87, 130] width 22 height 5
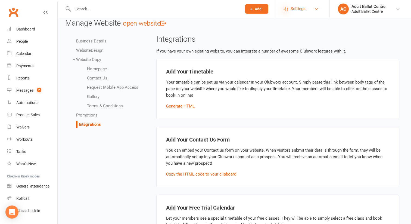
scroll to position [5, 0]
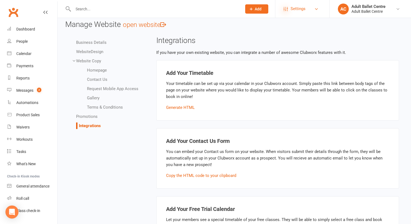
click at [285, 9] on icon at bounding box center [285, 9] width 4 height 4
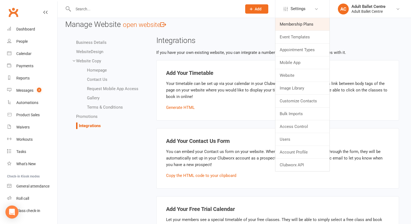
click at [291, 27] on link "Membership Plans" at bounding box center [302, 24] width 54 height 12
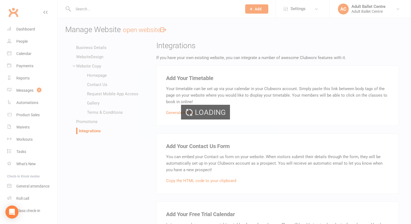
select select "50"
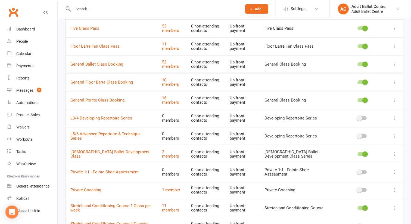
scroll to position [116, 0]
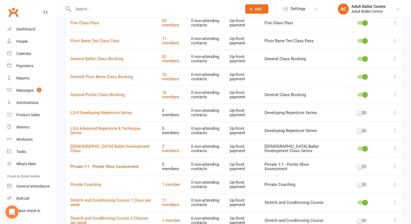
click at [122, 165] on link "Private 1:1 - Pointe Shoe Assessment" at bounding box center [104, 166] width 68 height 5
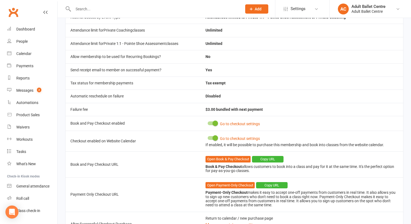
scroll to position [237, 0]
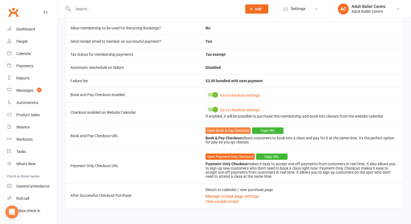
click at [229, 131] on link "Open Book & Pay Checkout" at bounding box center [227, 130] width 45 height 7
click at [27, 54] on div "Calendar" at bounding box center [23, 53] width 15 height 4
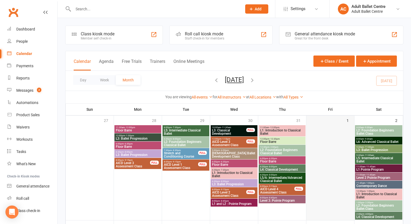
scroll to position [21, 0]
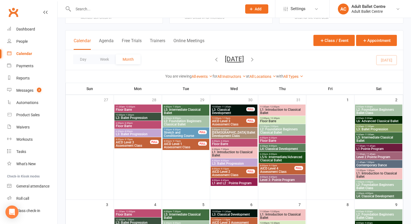
click at [370, 165] on span "Contemporary Dance" at bounding box center [378, 164] width 45 height 3
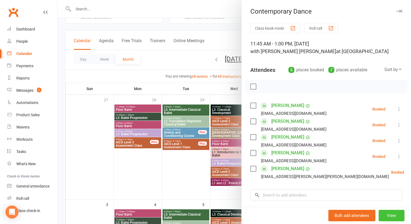
click at [385, 215] on button "View" at bounding box center [391, 214] width 26 height 11
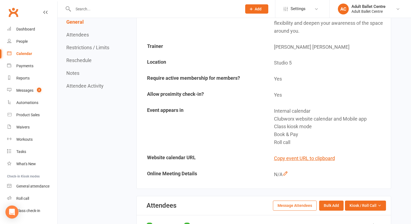
scroll to position [192, 0]
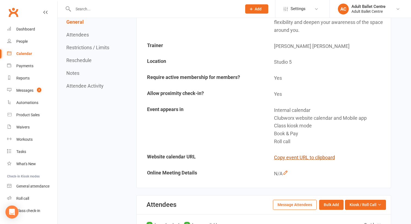
click at [303, 153] on button "Copy event URL to clipboard" at bounding box center [304, 157] width 61 height 8
